Goal: Information Seeking & Learning: Learn about a topic

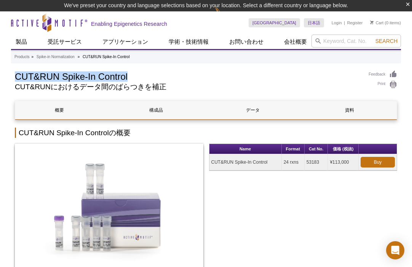
drag, startPoint x: 17, startPoint y: 79, endPoint x: 143, endPoint y: 79, distance: 125.9
click at [143, 79] on h1 "CUT&RUN Spike-In Control" at bounding box center [188, 75] width 346 height 11
copy h1 "CUT&RUN Spike-In Control"
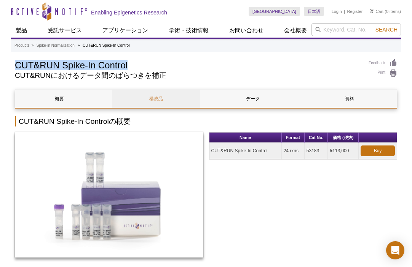
click at [161, 97] on link "構成品" at bounding box center [156, 99] width 88 height 18
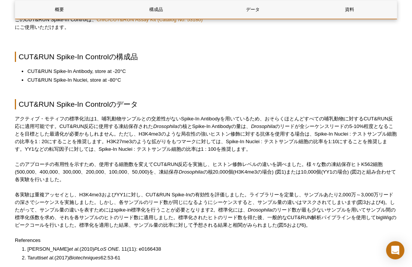
scroll to position [98, 0]
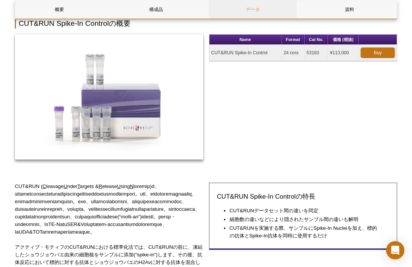
click at [260, 11] on link "データ" at bounding box center [252, 9] width 88 height 18
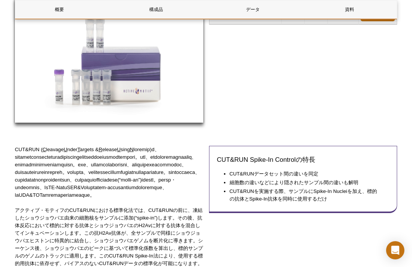
scroll to position [20, 0]
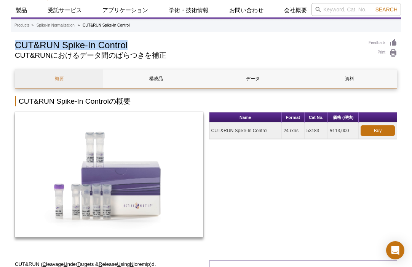
click at [62, 81] on link "概要" at bounding box center [59, 79] width 88 height 18
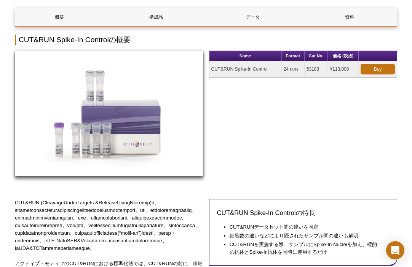
scroll to position [73, 0]
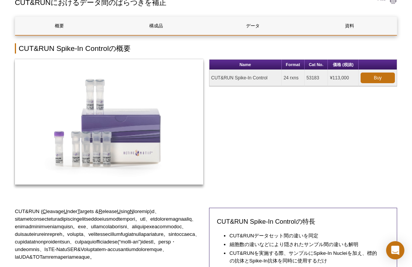
drag, startPoint x: 335, startPoint y: 76, endPoint x: 348, endPoint y: 76, distance: 13.3
click at [348, 76] on td "¥113,000" at bounding box center [343, 78] width 31 height 16
click at [260, 126] on div "Name Format Cat No. 価格 (税抜) CUT&RUN Spike-In Control 24 rxns 53183 ¥113,000 Buy" at bounding box center [303, 126] width 188 height 134
click at [156, 27] on link "構成品" at bounding box center [156, 26] width 88 height 18
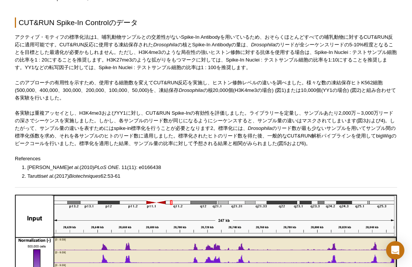
scroll to position [460, 0]
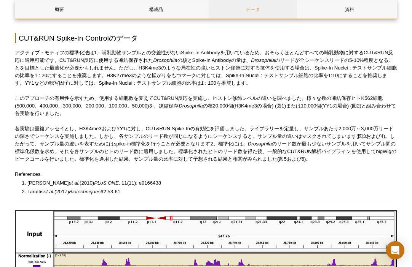
click at [247, 13] on link "データ" at bounding box center [252, 9] width 88 height 18
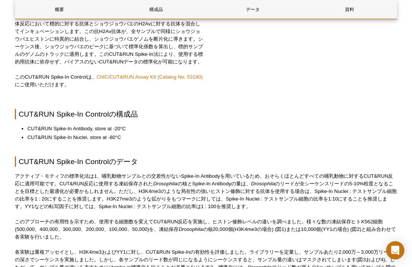
scroll to position [329, 0]
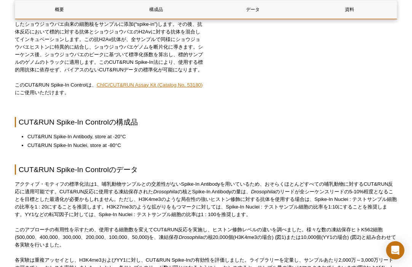
click at [135, 88] on link "ChIC/CUT&RUN Assay Kit (Catalog No. 53180)" at bounding box center [150, 85] width 106 height 6
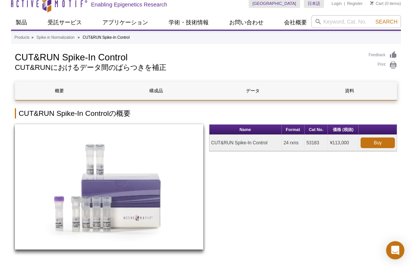
scroll to position [0, 0]
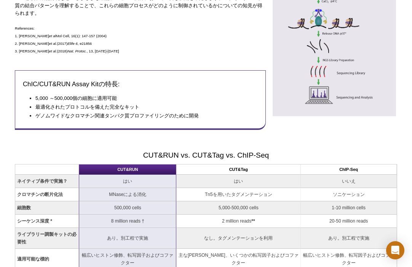
scroll to position [54, 0]
